Goal: Task Accomplishment & Management: Use online tool/utility

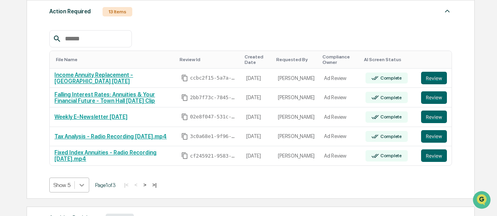
click at [82, 184] on body "Calendar Manage Tasks Reviews Approval Management [PERSON_NAME] Admin • Impact …" at bounding box center [248, 112] width 497 height 463
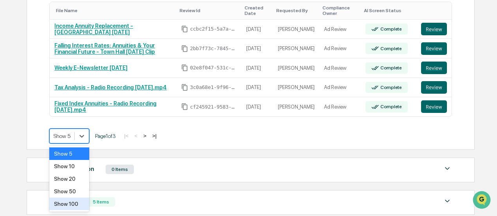
click at [74, 198] on div "Show 100" at bounding box center [69, 203] width 40 height 13
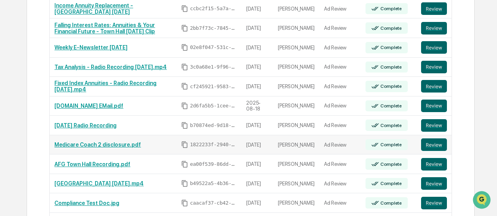
scroll to position [209, 0]
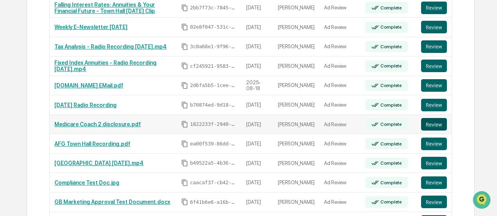
click at [430, 120] on button "Review" at bounding box center [434, 124] width 26 height 13
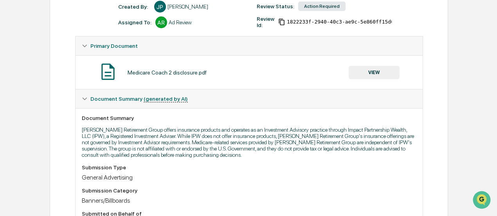
scroll to position [50, 0]
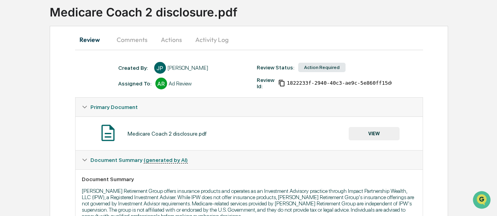
click at [367, 134] on button "VIEW" at bounding box center [374, 133] width 51 height 13
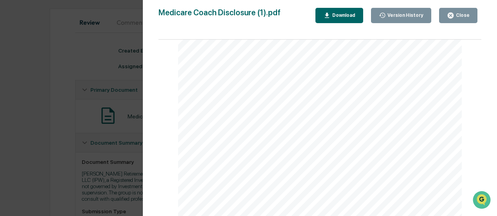
scroll to position [0, 0]
click at [457, 19] on div "Close" at bounding box center [458, 15] width 23 height 7
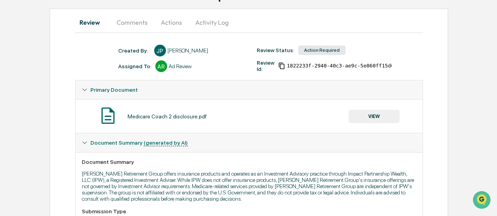
click at [376, 119] on button "VIEW" at bounding box center [374, 116] width 51 height 13
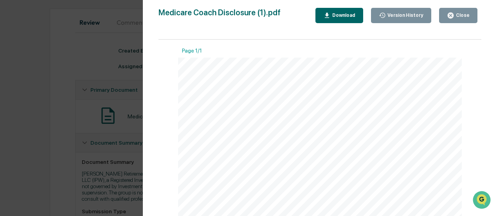
click at [347, 16] on div "Download" at bounding box center [343, 15] width 25 height 5
